Goal: Transaction & Acquisition: Purchase product/service

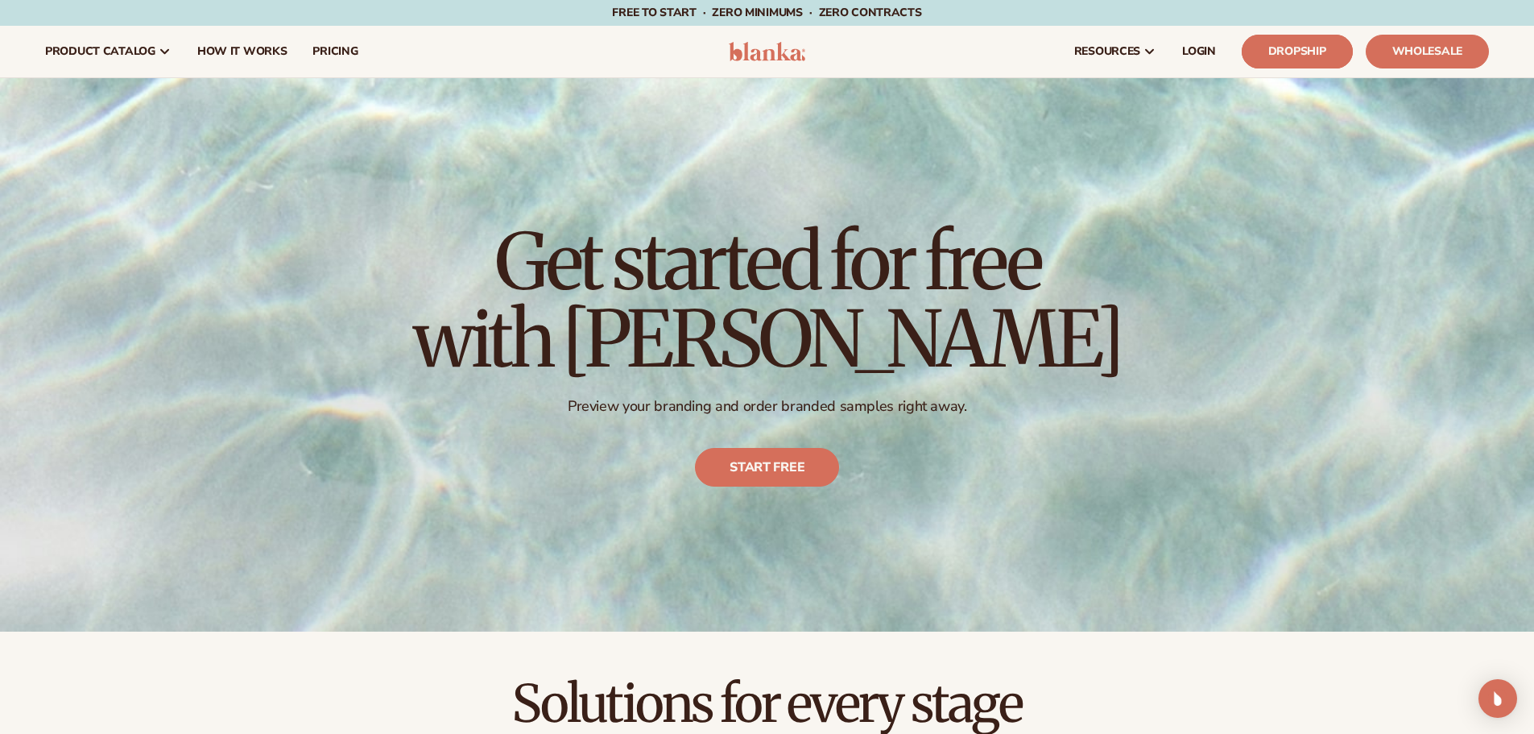
click at [1297, 50] on link "Dropship" at bounding box center [1297, 52] width 111 height 34
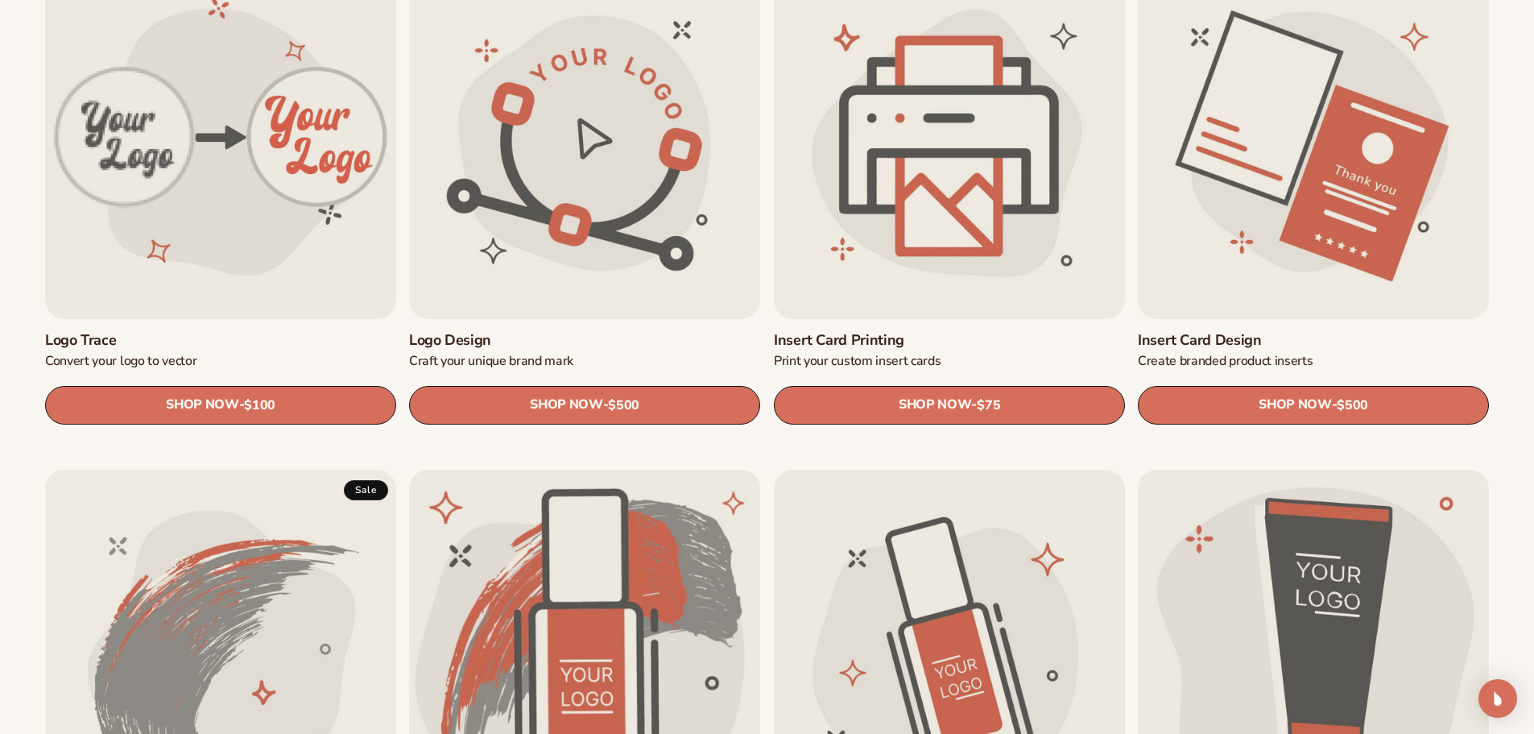
scroll to position [606, 0]
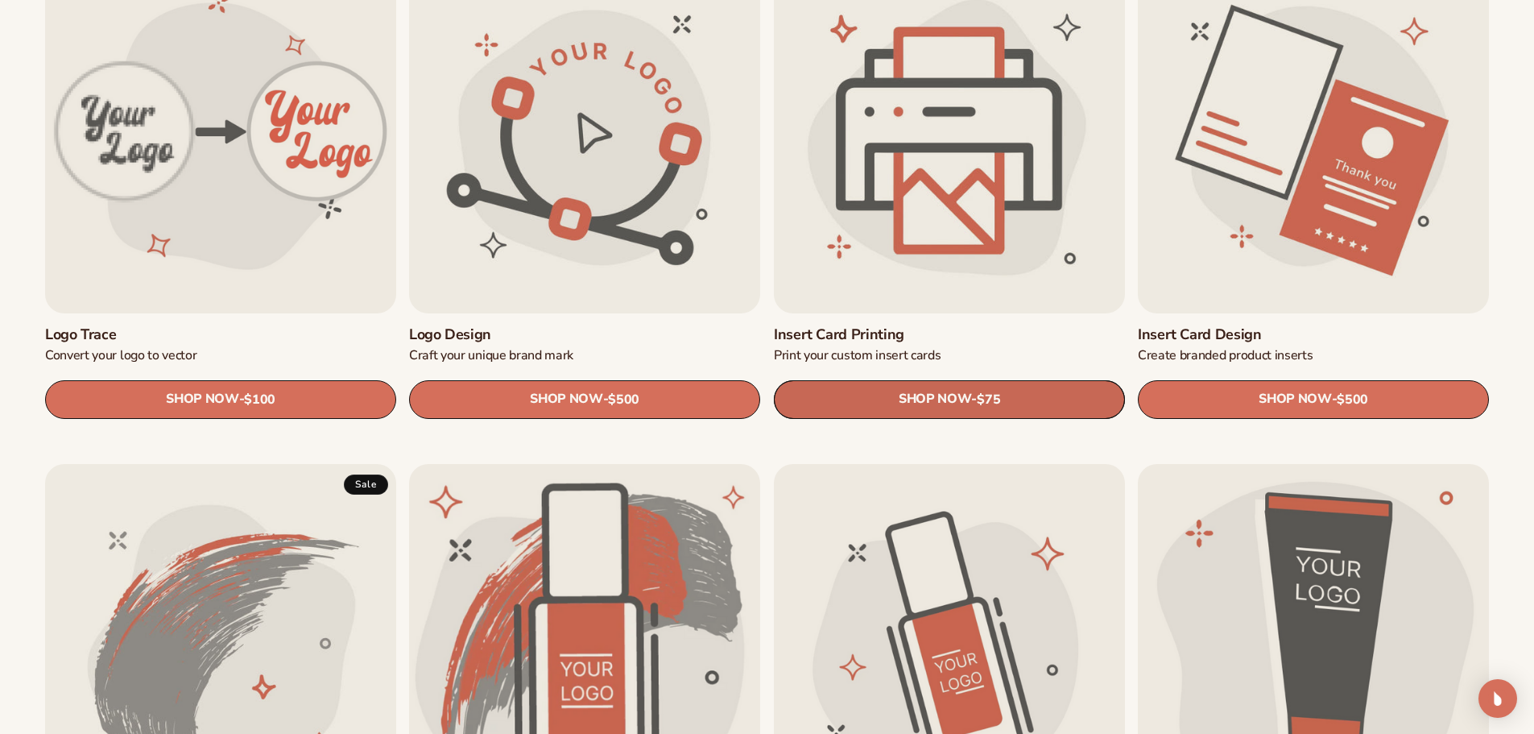
click at [953, 400] on link "SHOP NOW - Regular price $75 Sale price $75 Regular price Unit price / per" at bounding box center [949, 399] width 351 height 39
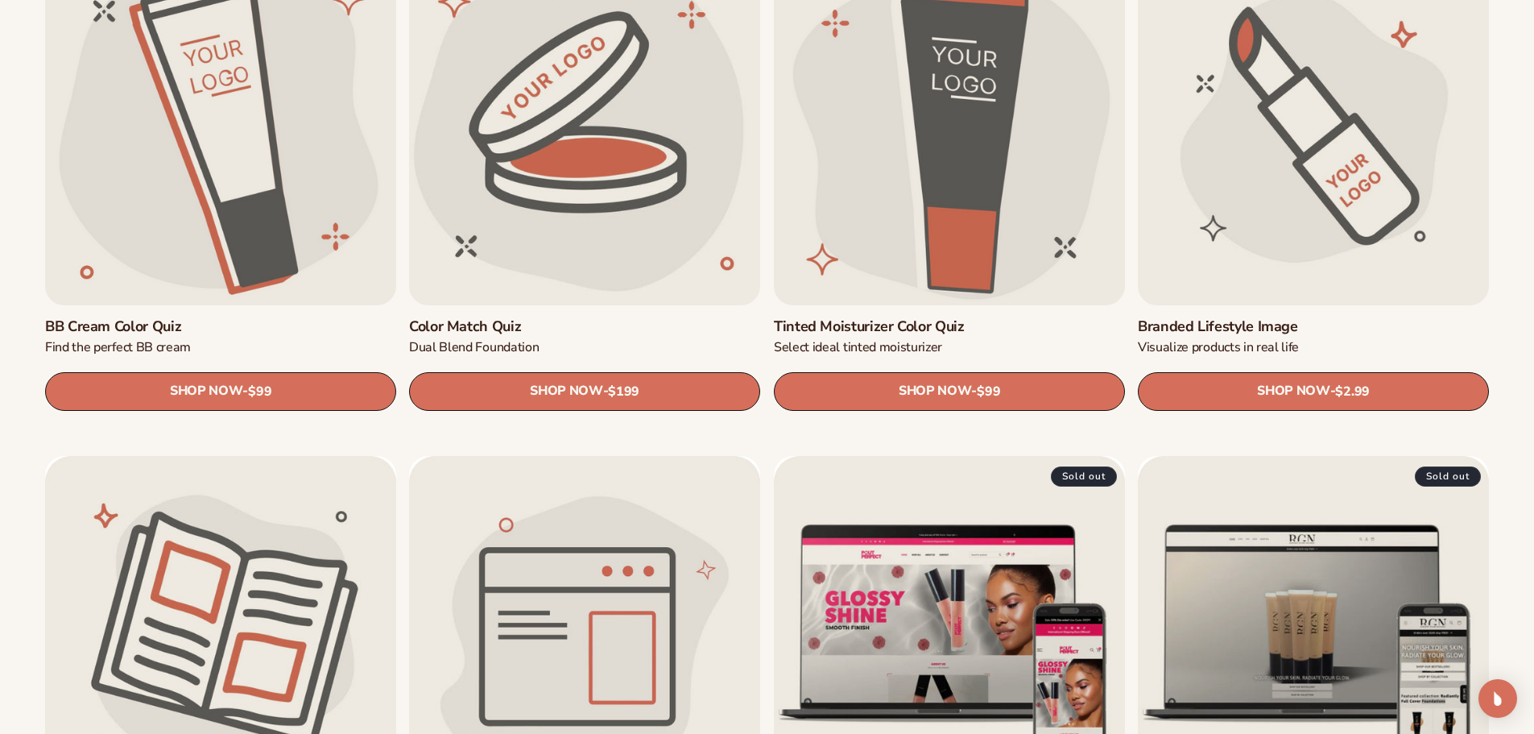
scroll to position [1634, 0]
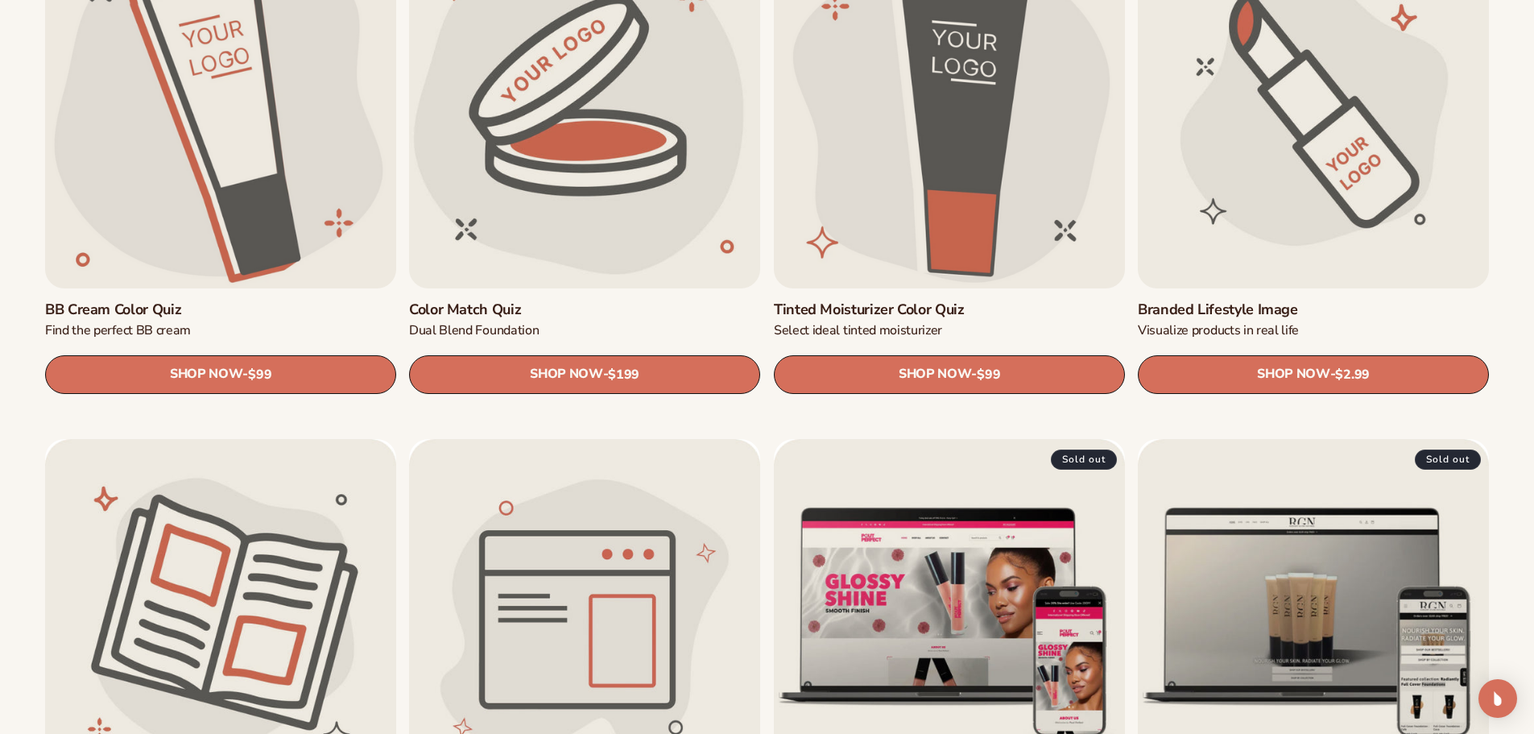
click at [222, 302] on link "BB Cream Color Quiz" at bounding box center [220, 311] width 351 height 18
